Goal: Navigation & Orientation: Understand site structure

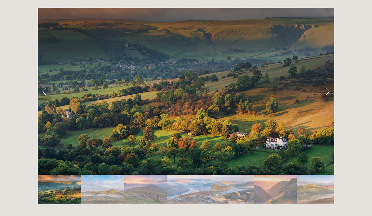
scroll to position [1258, 0]
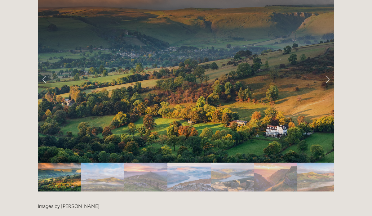
click at [100, 163] on img "Slide 2" at bounding box center [102, 177] width 43 height 29
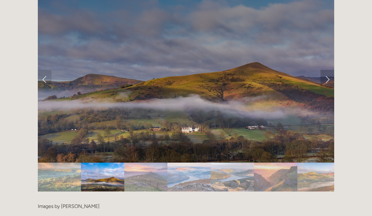
click at [328, 70] on link "Next Slide" at bounding box center [328, 79] width 14 height 19
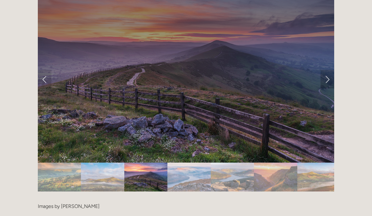
click at [328, 70] on link "Next Slide" at bounding box center [328, 79] width 14 height 19
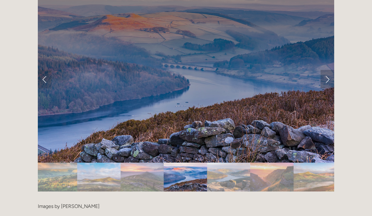
click at [328, 70] on link "Next Slide" at bounding box center [328, 79] width 14 height 19
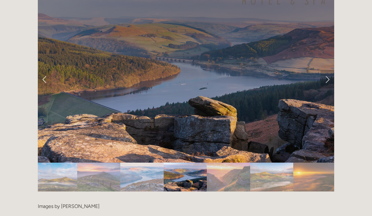
click at [328, 70] on link "Next Slide" at bounding box center [328, 79] width 14 height 19
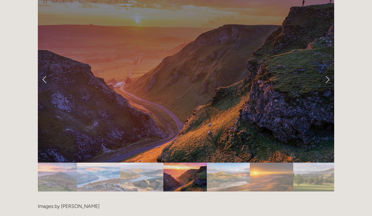
click at [328, 70] on link "Next Slide" at bounding box center [328, 79] width 14 height 19
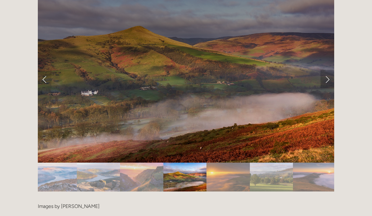
click at [328, 70] on link "Next Slide" at bounding box center [328, 79] width 14 height 19
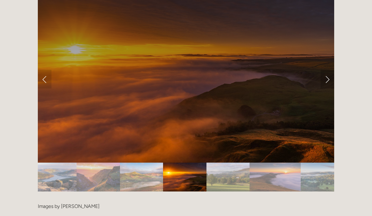
click at [328, 70] on link "Next Slide" at bounding box center [328, 79] width 14 height 19
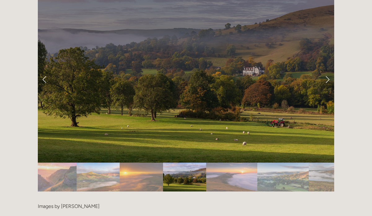
click at [328, 70] on link "Next Slide" at bounding box center [328, 79] width 14 height 19
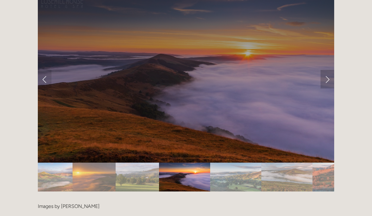
click at [328, 70] on link "Next Slide" at bounding box center [328, 79] width 14 height 19
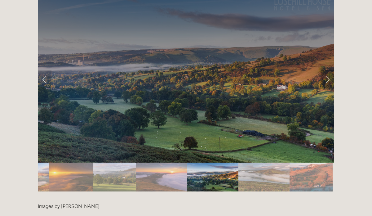
click at [328, 70] on link "Next Slide" at bounding box center [328, 79] width 14 height 19
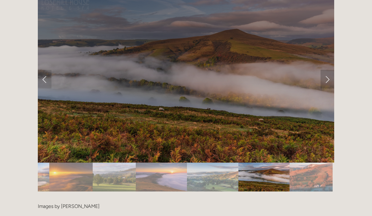
click at [329, 70] on link "Next Slide" at bounding box center [328, 79] width 14 height 19
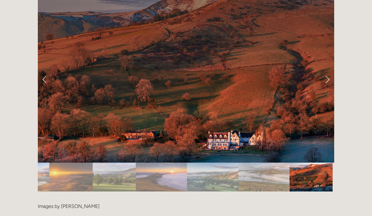
click at [329, 70] on link "Next Slide" at bounding box center [328, 79] width 14 height 19
click at [326, 70] on link "Next Slide" at bounding box center [328, 79] width 14 height 19
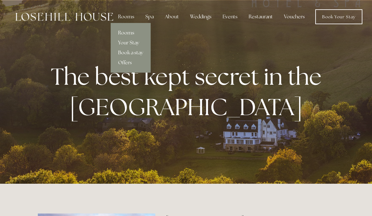
click at [125, 34] on link "Rooms" at bounding box center [131, 33] width 40 height 10
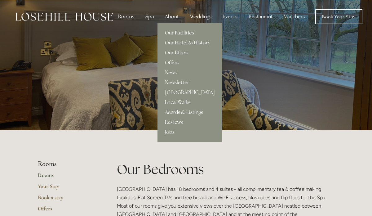
click at [178, 31] on link "Our Facilities" at bounding box center [190, 33] width 65 height 10
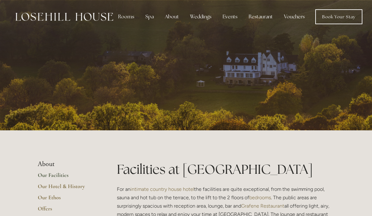
click at [52, 174] on link "Our Facilities" at bounding box center [67, 177] width 59 height 11
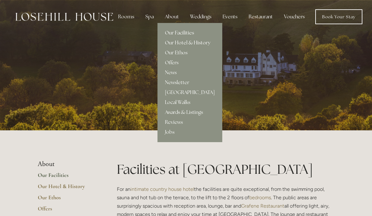
click at [169, 43] on link "Our Hotel & History" at bounding box center [190, 43] width 65 height 10
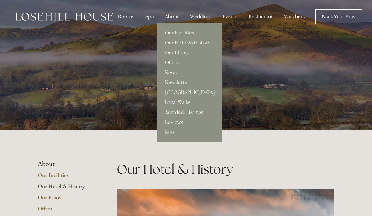
click at [175, 104] on link "Local Walks" at bounding box center [190, 102] width 65 height 10
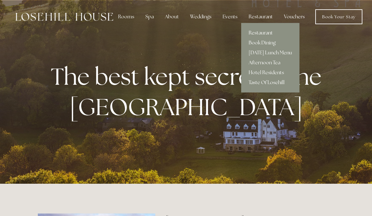
click at [262, 33] on link "Restaurant" at bounding box center [270, 33] width 58 height 10
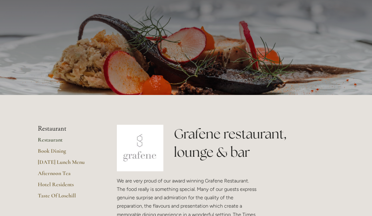
scroll to position [53, 0]
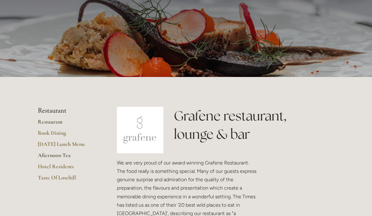
click at [50, 156] on link "Afternoon Tea" at bounding box center [67, 157] width 59 height 11
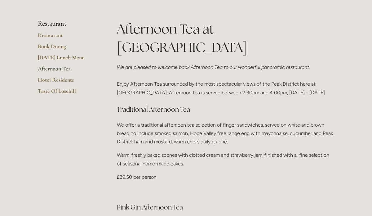
scroll to position [132, 0]
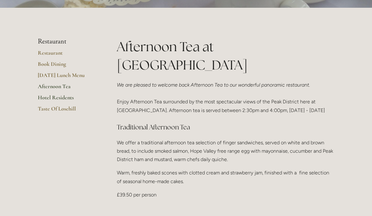
click at [51, 96] on link "Hotel Residents" at bounding box center [67, 99] width 59 height 11
